Goal: Task Accomplishment & Management: Manage account settings

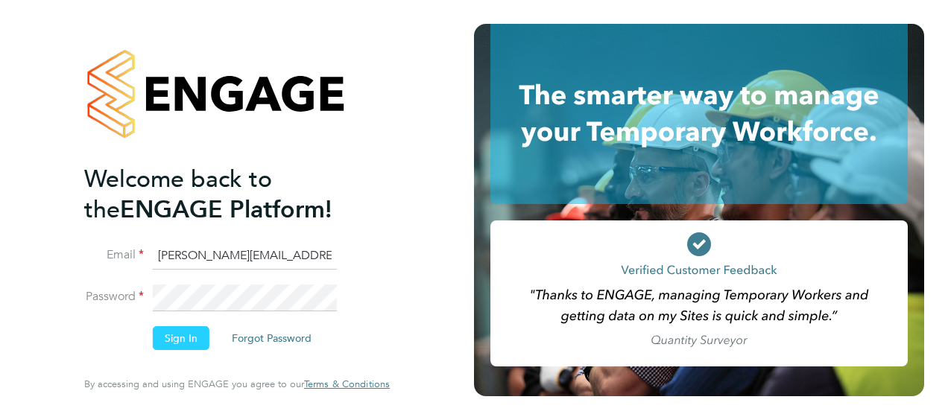
click at [177, 340] on button "Sign In" at bounding box center [181, 339] width 57 height 24
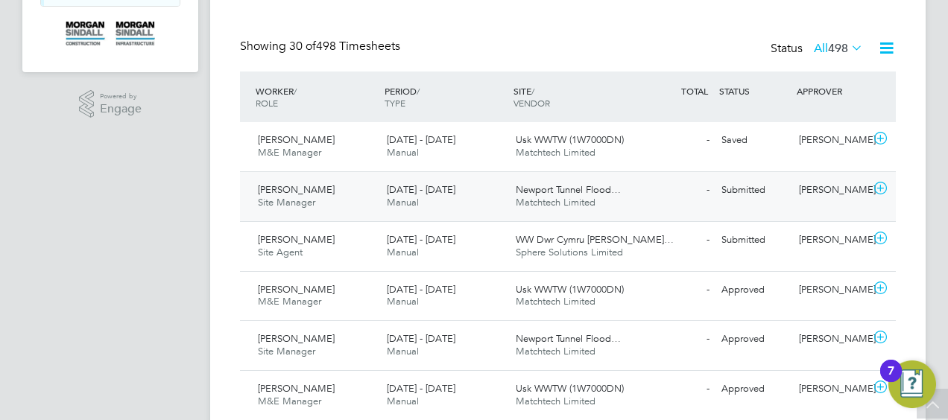
click at [736, 189] on div "Submitted" at bounding box center [755, 190] width 78 height 25
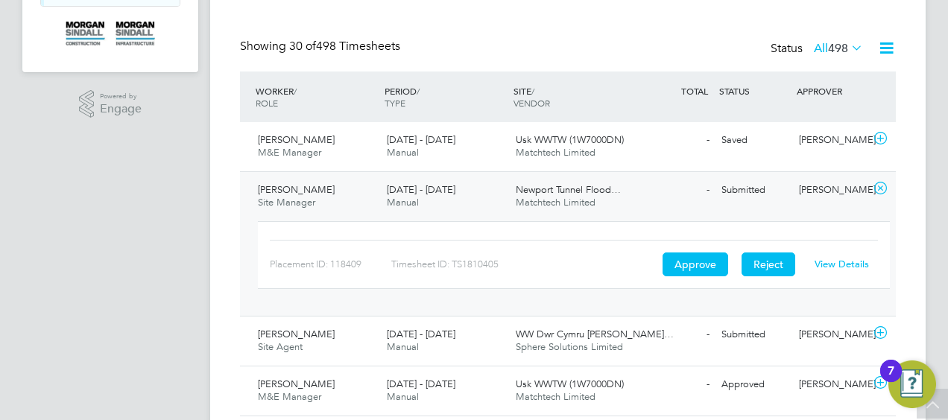
click at [766, 263] on button "Reject" at bounding box center [769, 265] width 54 height 24
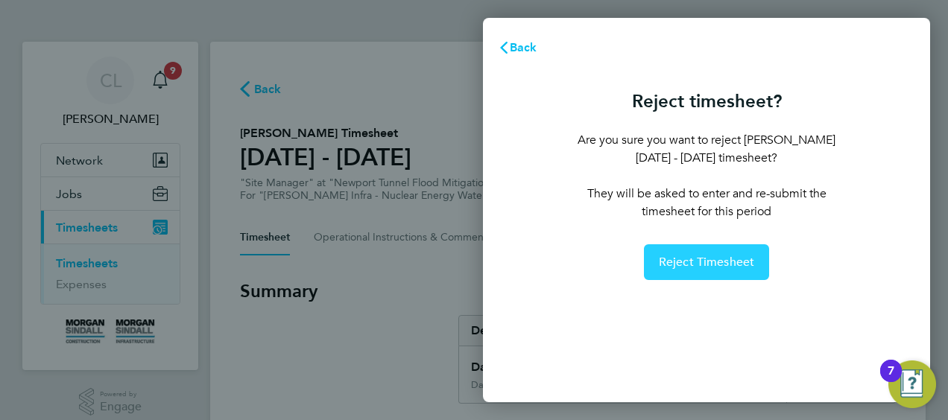
click at [707, 259] on span "Reject Timesheet" at bounding box center [707, 262] width 96 height 15
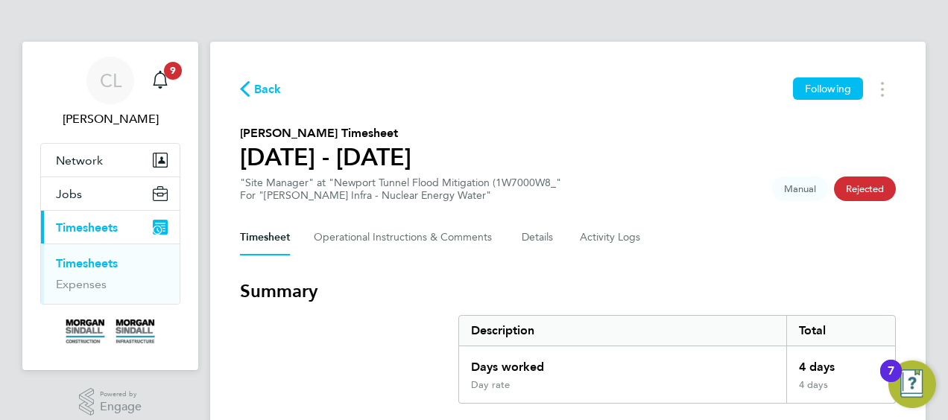
click at [265, 85] on span "Back" at bounding box center [268, 90] width 28 height 18
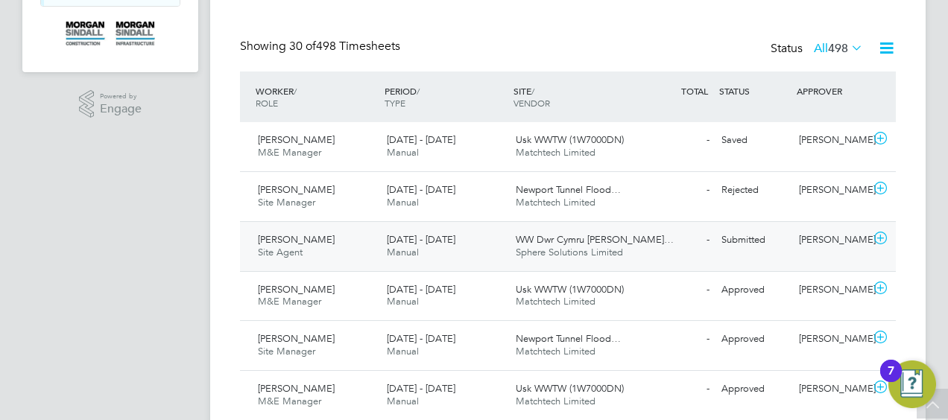
click at [748, 233] on div "Submitted" at bounding box center [755, 240] width 78 height 25
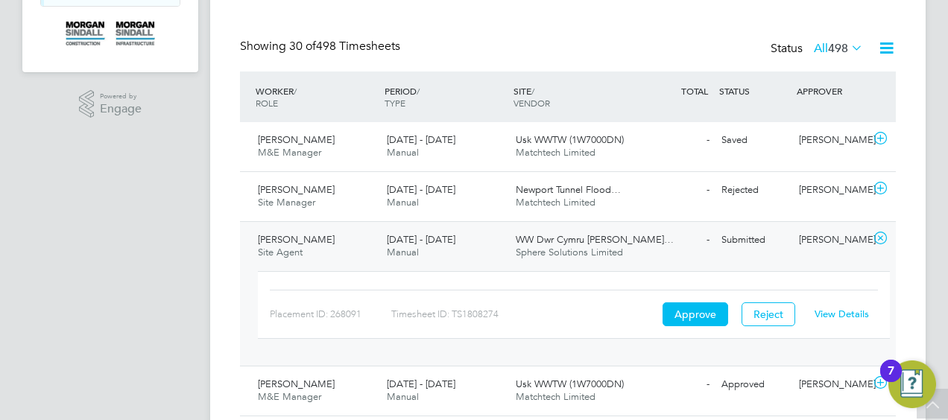
click at [845, 313] on link "View Details" at bounding box center [842, 314] width 54 height 13
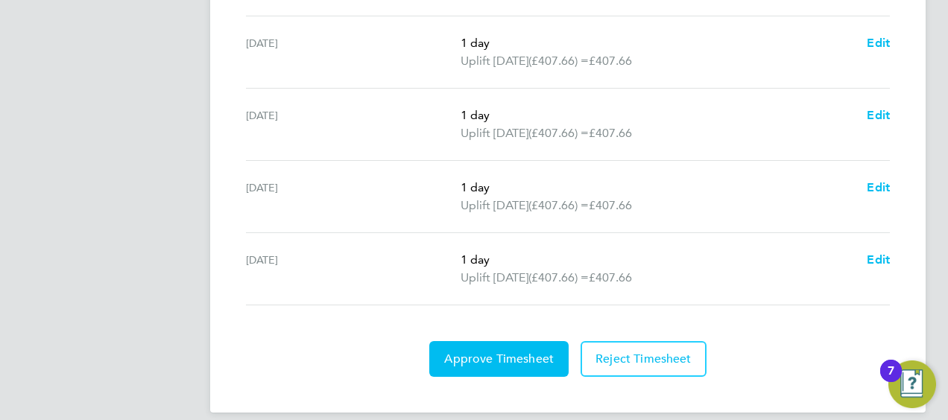
scroll to position [636, 0]
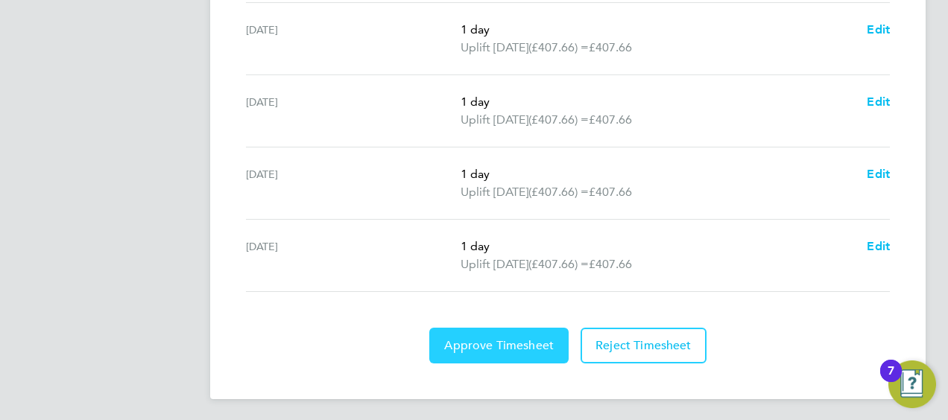
click at [504, 338] on span "Approve Timesheet" at bounding box center [499, 345] width 110 height 15
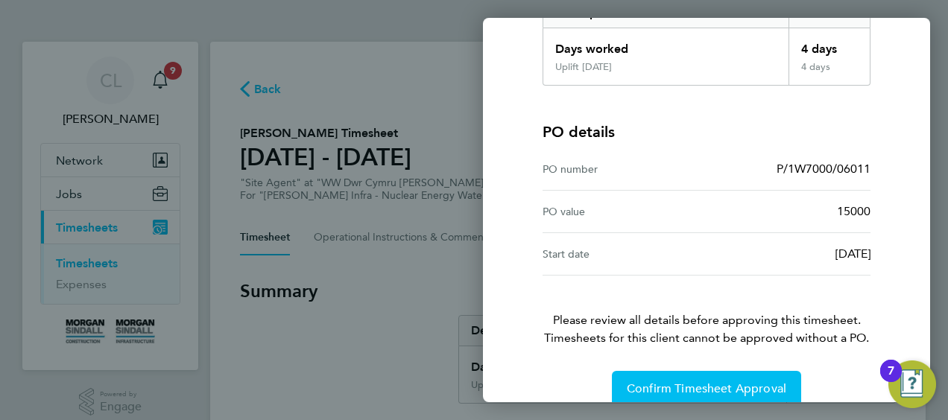
scroll to position [292, 0]
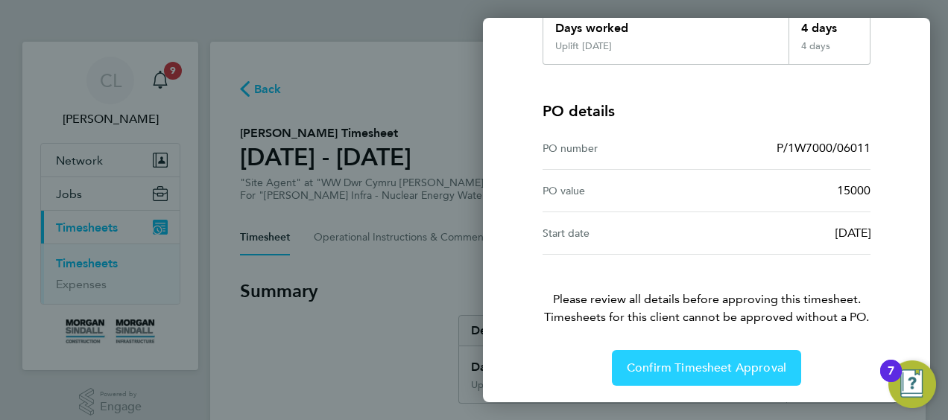
click at [707, 367] on span "Confirm Timesheet Approval" at bounding box center [707, 368] width 160 height 15
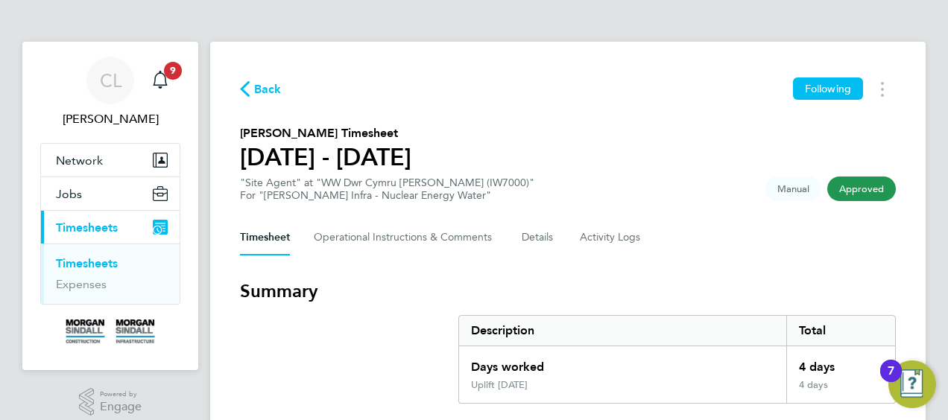
click at [261, 88] on span "Back" at bounding box center [268, 90] width 28 height 18
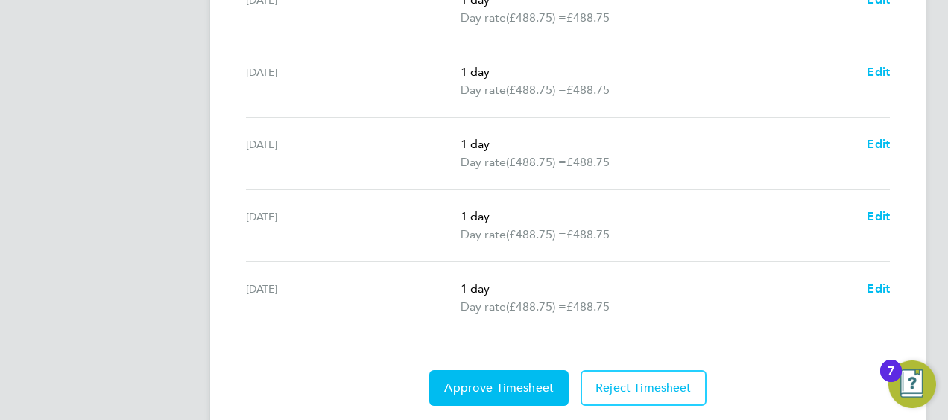
scroll to position [654, 0]
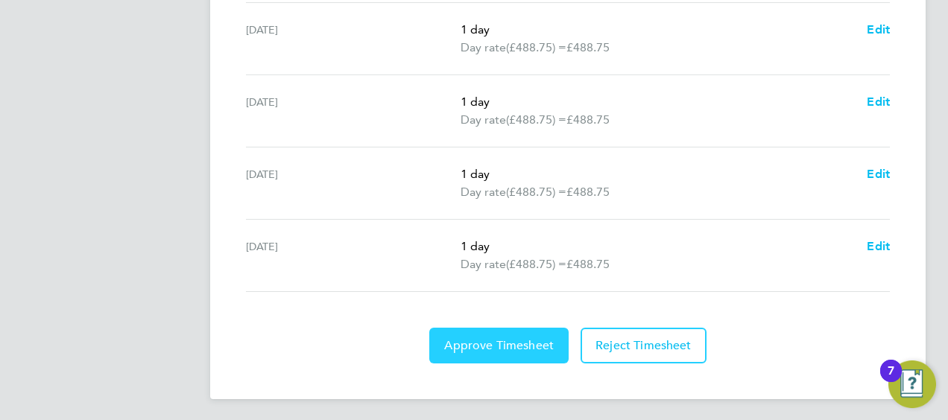
click at [507, 341] on span "Approve Timesheet" at bounding box center [499, 345] width 110 height 15
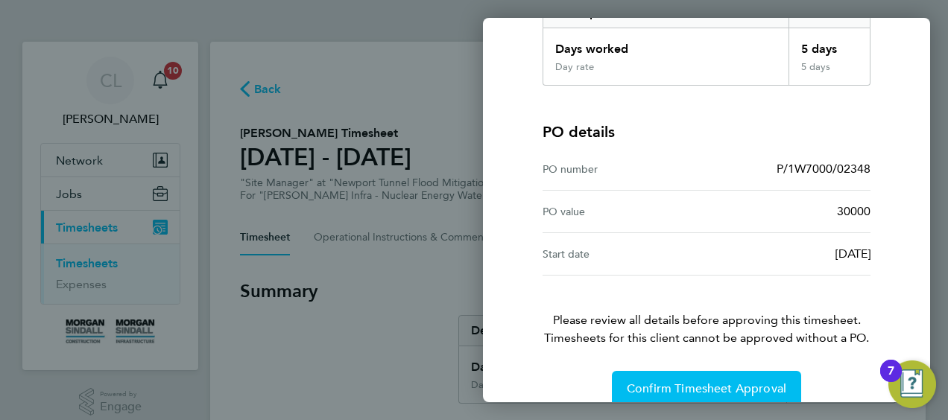
scroll to position [292, 0]
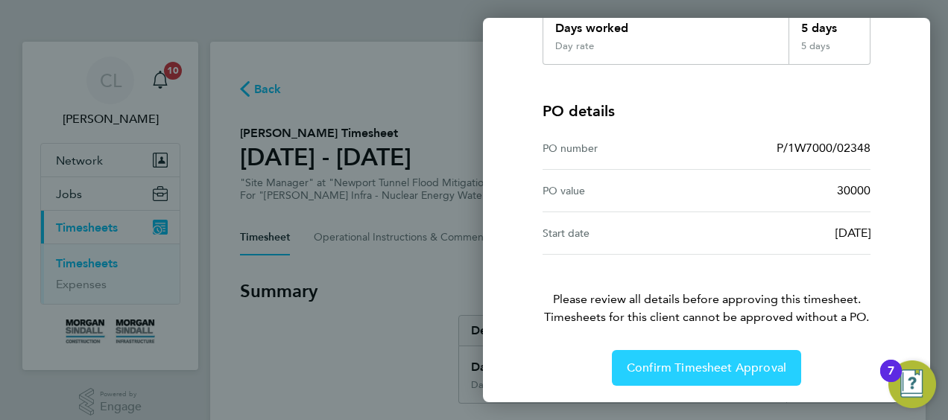
click at [689, 362] on span "Confirm Timesheet Approval" at bounding box center [707, 368] width 160 height 15
